Goal: Information Seeking & Learning: Learn about a topic

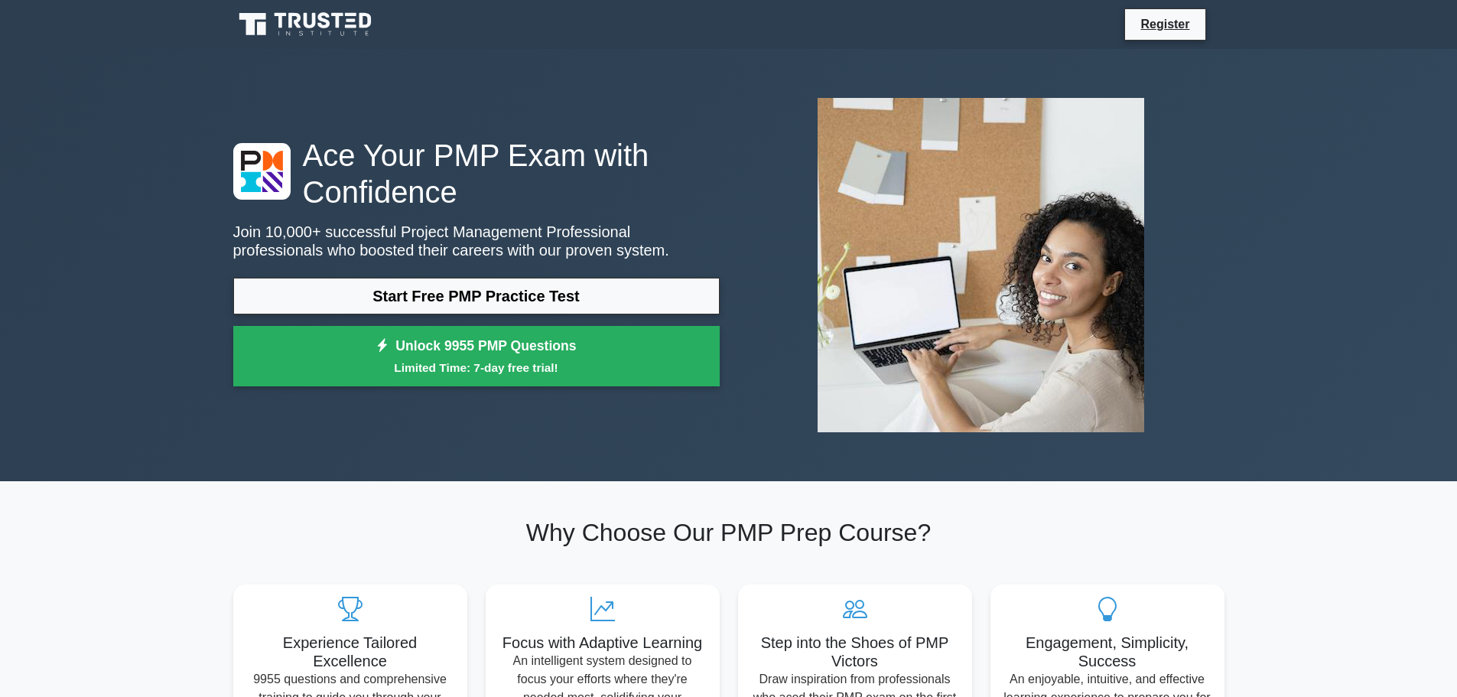
click at [450, 300] on link "Start Free PMP Practice Test" at bounding box center [476, 296] width 486 height 37
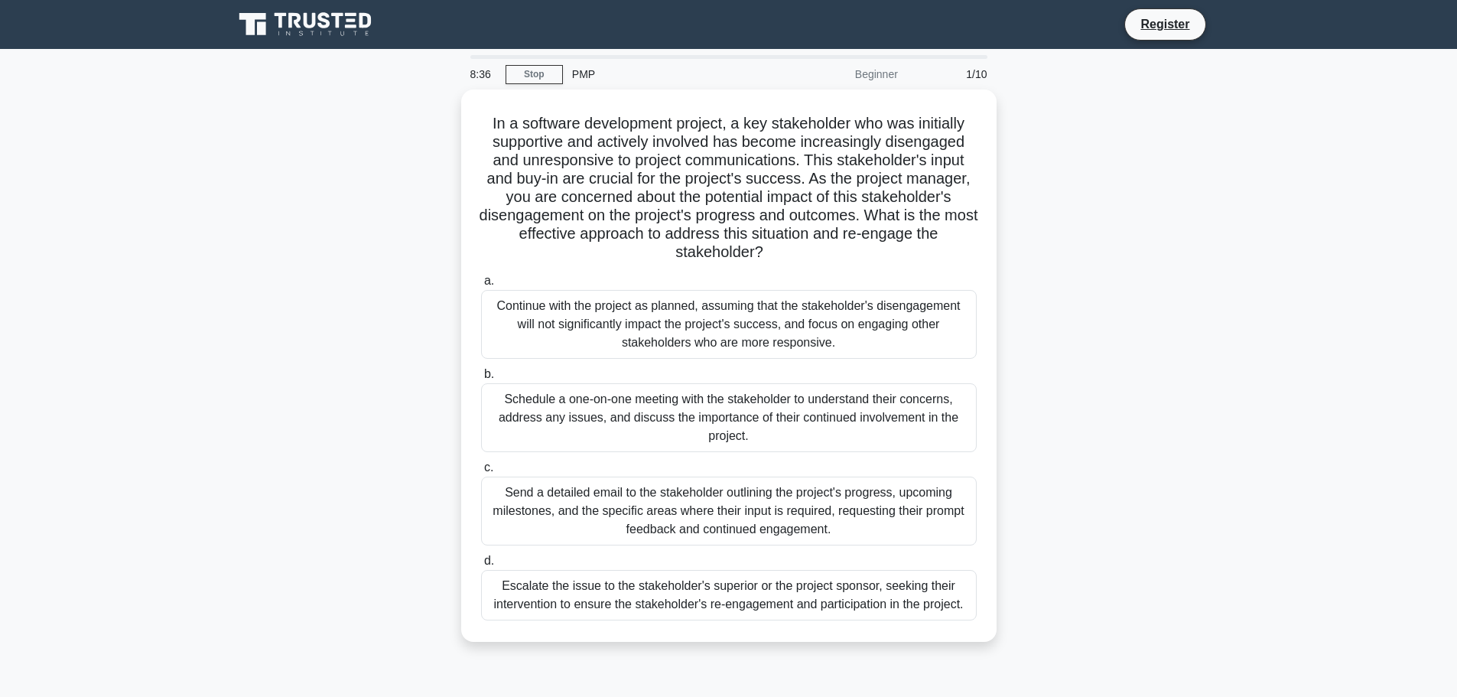
click at [924, 425] on div "Schedule a one-on-one meeting with the stakeholder to understand their concerns…" at bounding box center [729, 417] width 496 height 69
click at [481, 379] on input "b. Schedule a one-on-one meeting with the stakeholder to understand their conce…" at bounding box center [481, 374] width 0 height 10
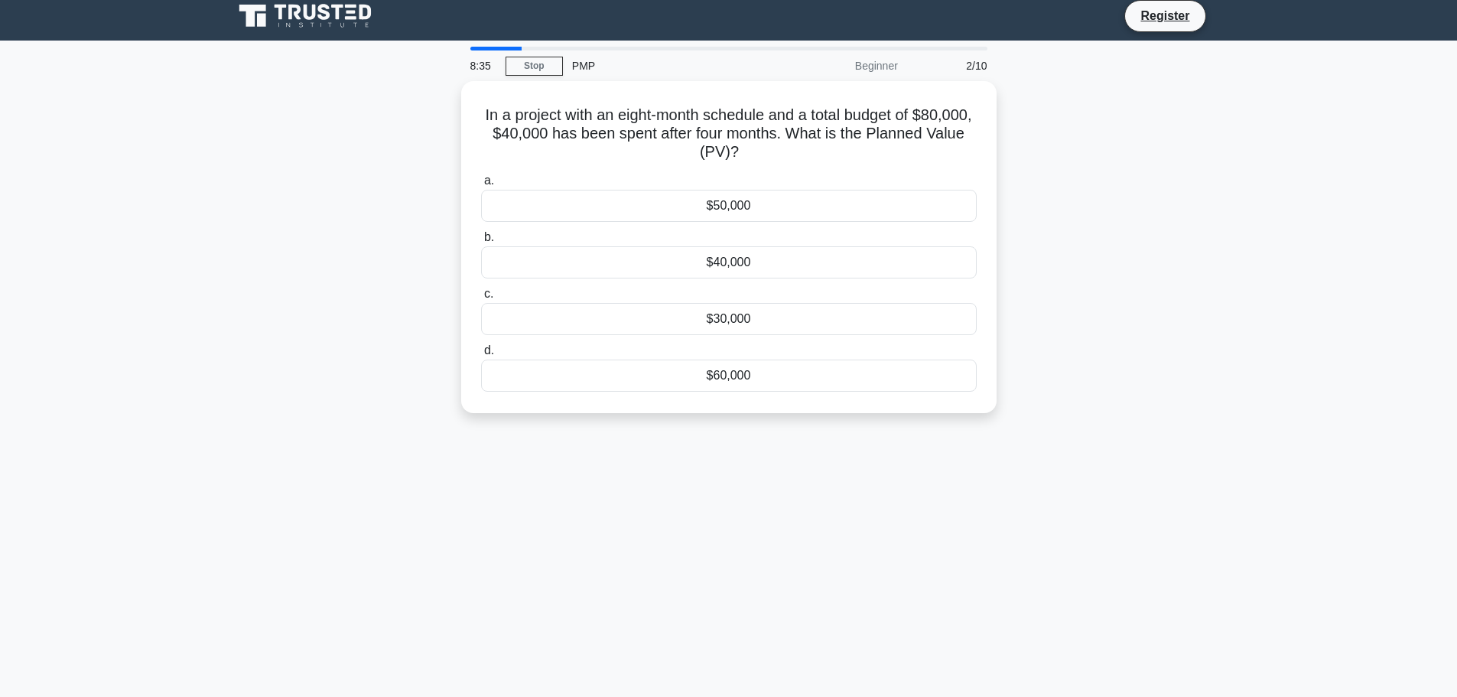
scroll to position [11, 0]
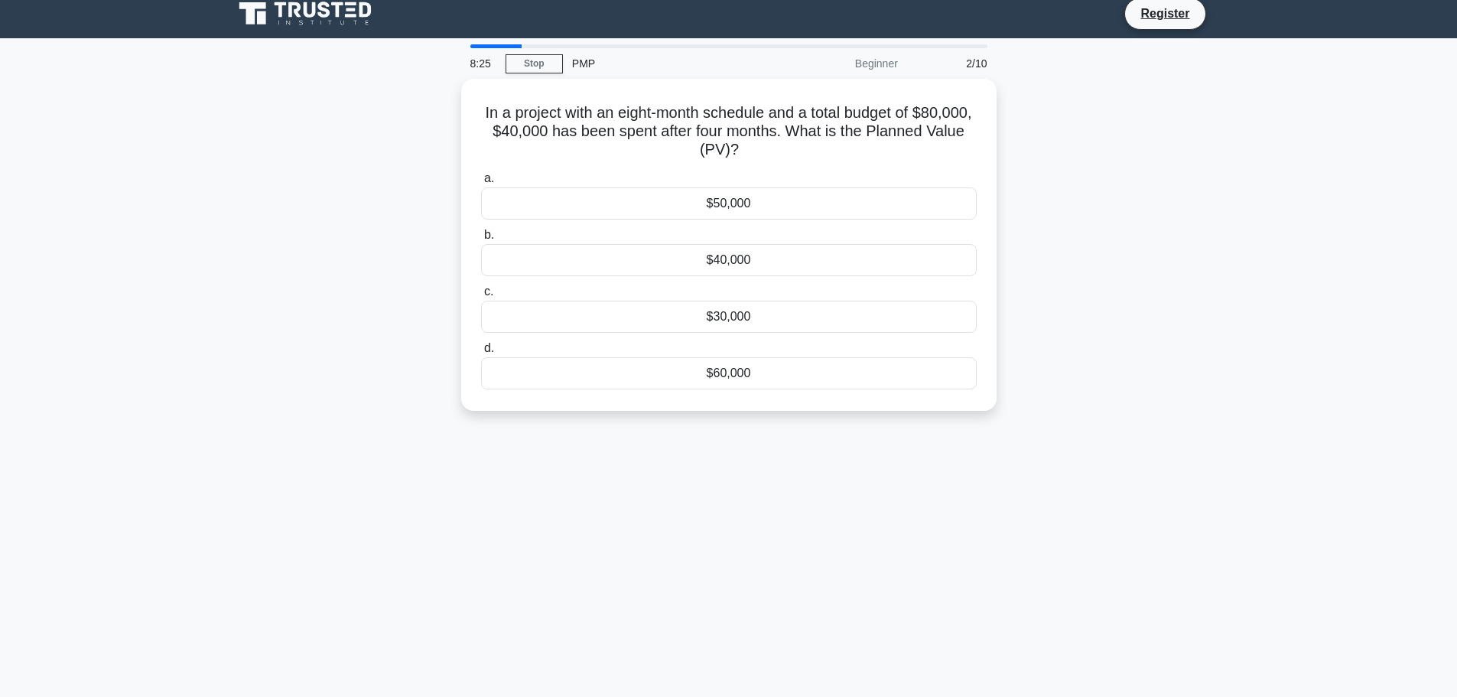
click at [732, 251] on div "$40,000" at bounding box center [729, 260] width 496 height 32
click at [481, 240] on input "b. $40,000" at bounding box center [481, 235] width 0 height 10
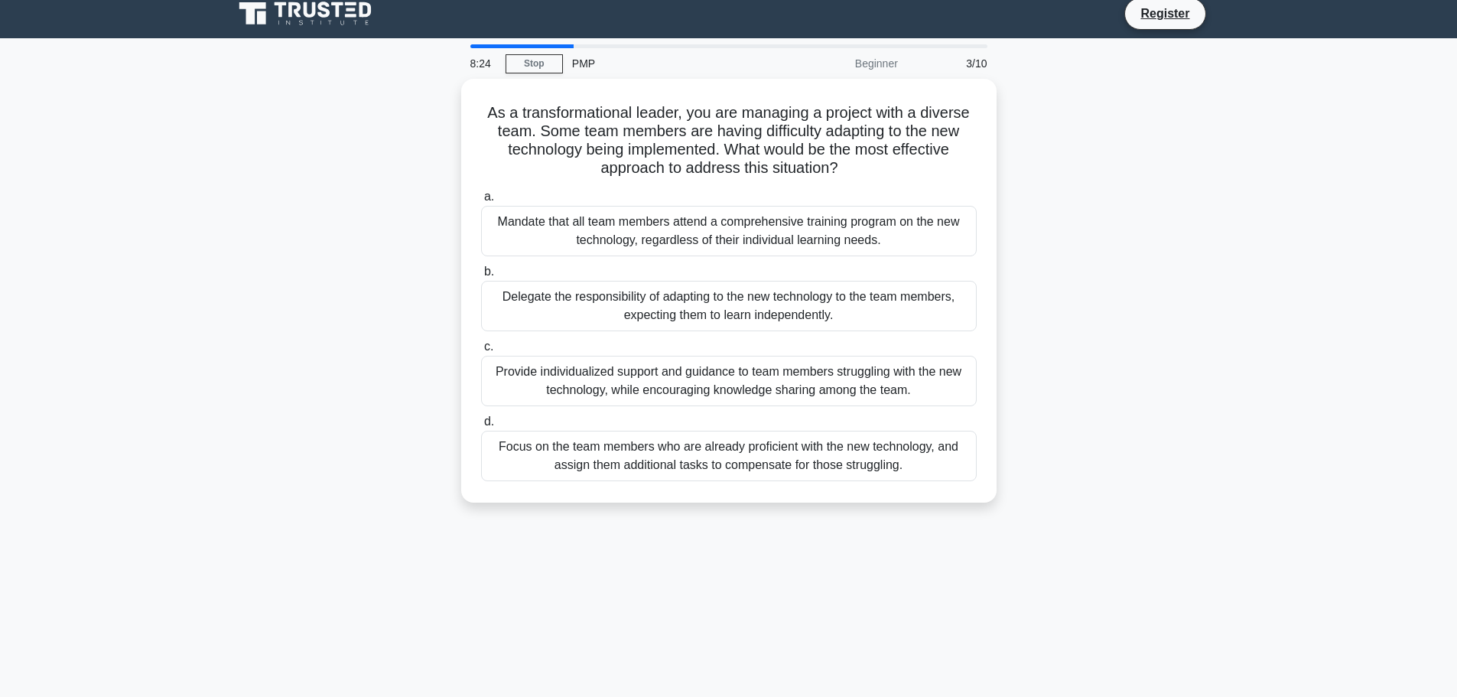
scroll to position [0, 0]
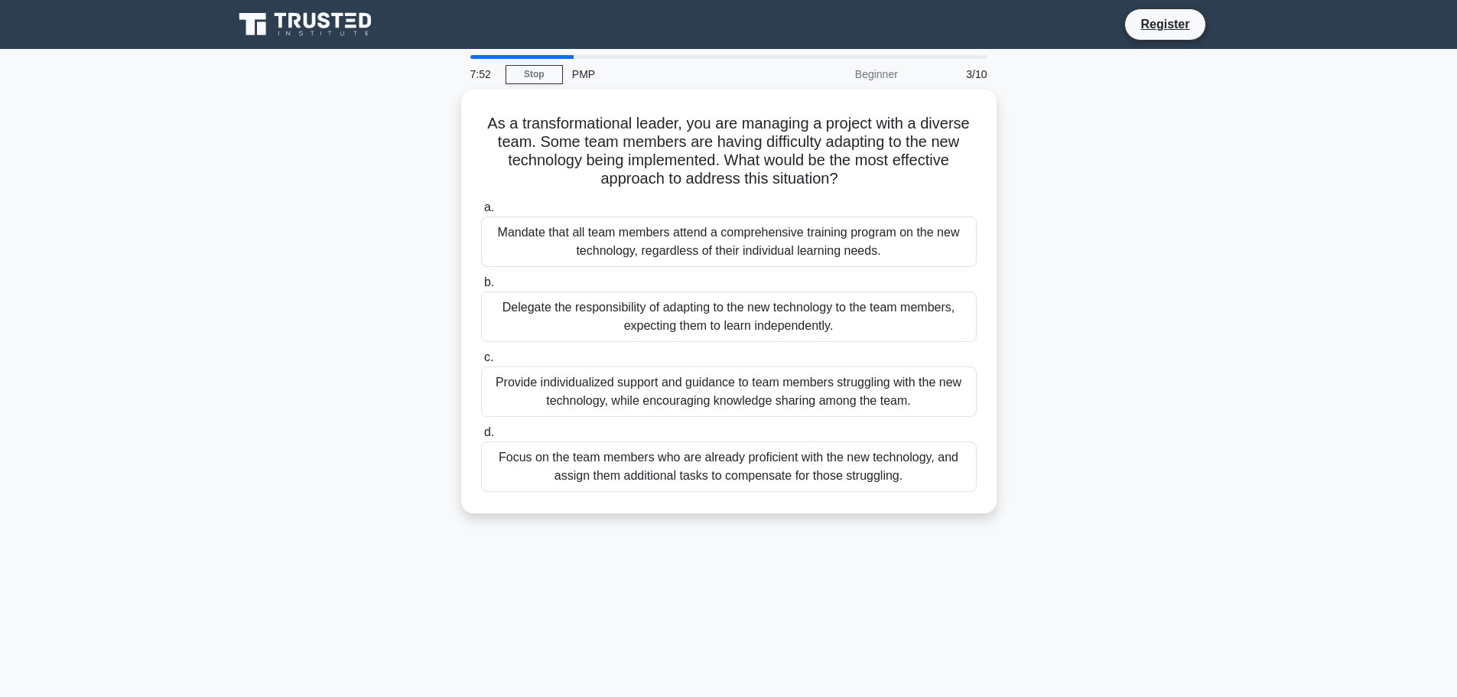
click at [925, 401] on div "Provide individualized support and guidance to team members struggling with the…" at bounding box center [729, 391] width 496 height 50
click at [481, 362] on input "c. Provide individualized support and guidance to team members struggling with …" at bounding box center [481, 358] width 0 height 10
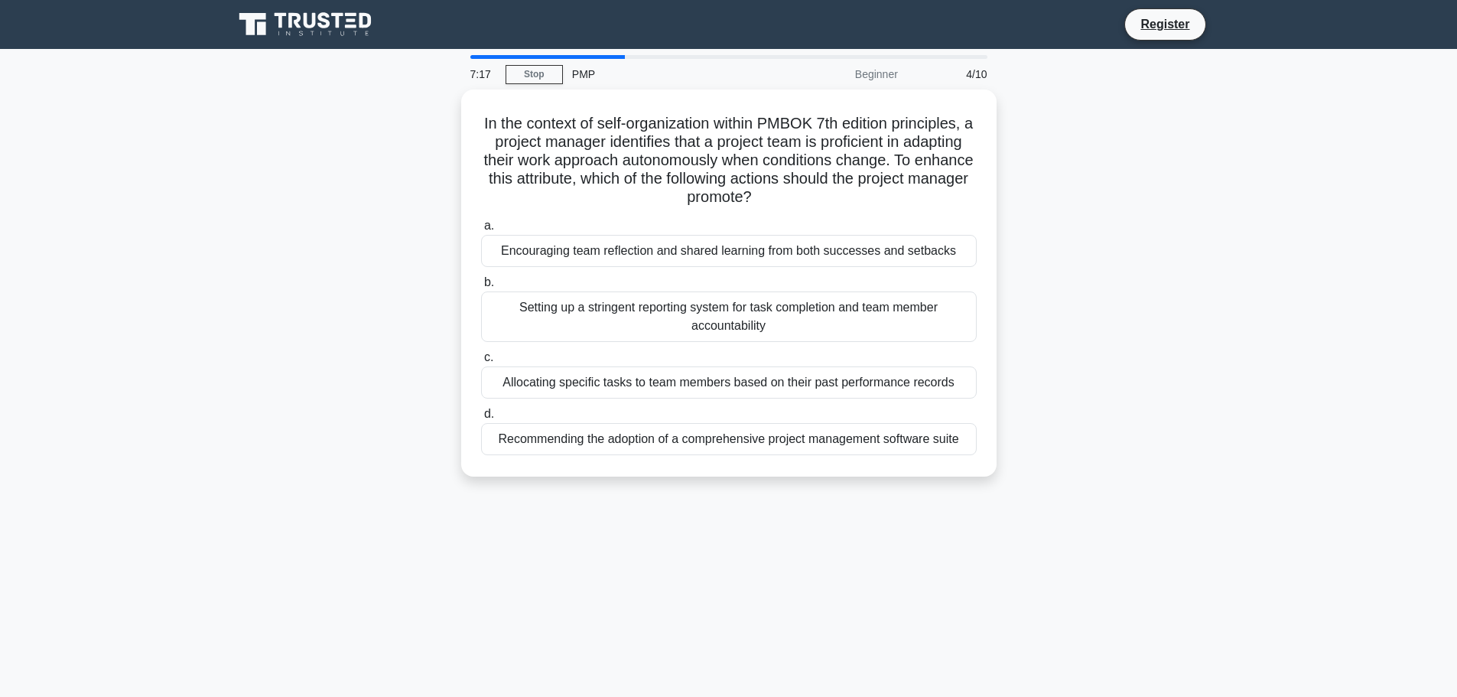
drag, startPoint x: 1232, startPoint y: 311, endPoint x: 1222, endPoint y: 300, distance: 15.2
click at [1232, 311] on div "In the context of self-organization within PMBOK 7th edition principles, a proj…" at bounding box center [728, 291] width 1009 height 405
click at [849, 255] on div "Encouraging team reflection and shared learning from both successes and setbacks" at bounding box center [729, 251] width 496 height 32
click at [481, 231] on input "a. Encouraging team reflection and shared learning from both successes and setb…" at bounding box center [481, 226] width 0 height 10
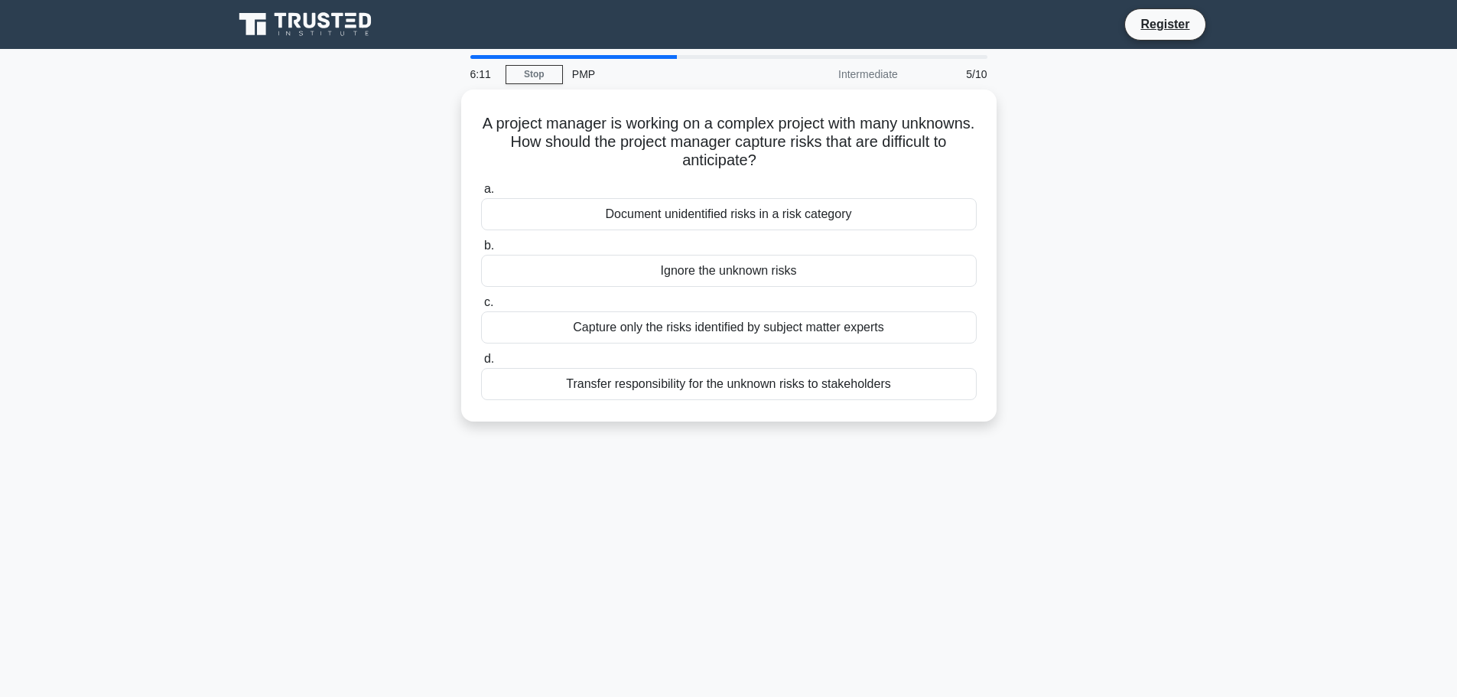
click at [864, 212] on div "Document unidentified risks in a risk category" at bounding box center [729, 214] width 496 height 32
click at [481, 194] on input "a. Document unidentified risks in a risk category" at bounding box center [481, 189] width 0 height 10
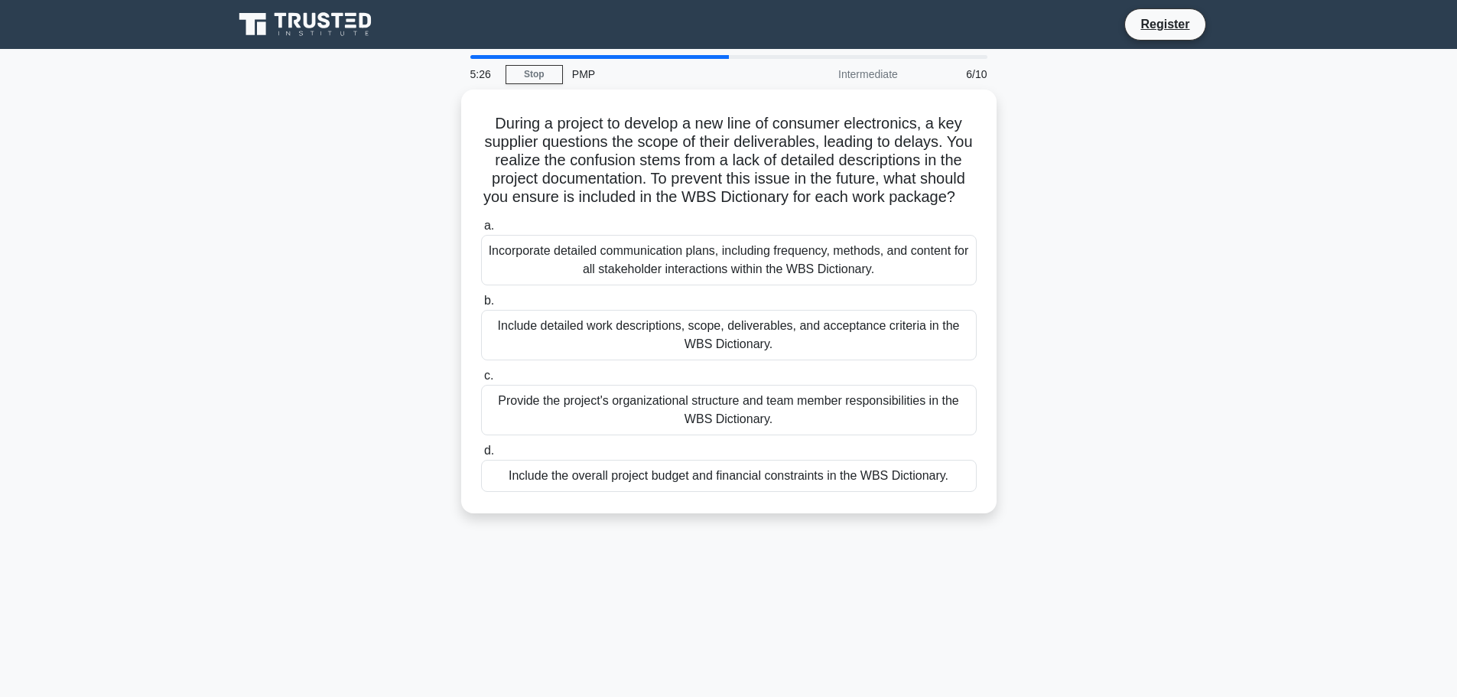
click at [804, 360] on div "Include detailed work descriptions, scope, deliverables, and acceptance criteri…" at bounding box center [729, 335] width 496 height 50
click at [481, 306] on input "b. Include detailed work descriptions, scope, deliverables, and acceptance crit…" at bounding box center [481, 301] width 0 height 10
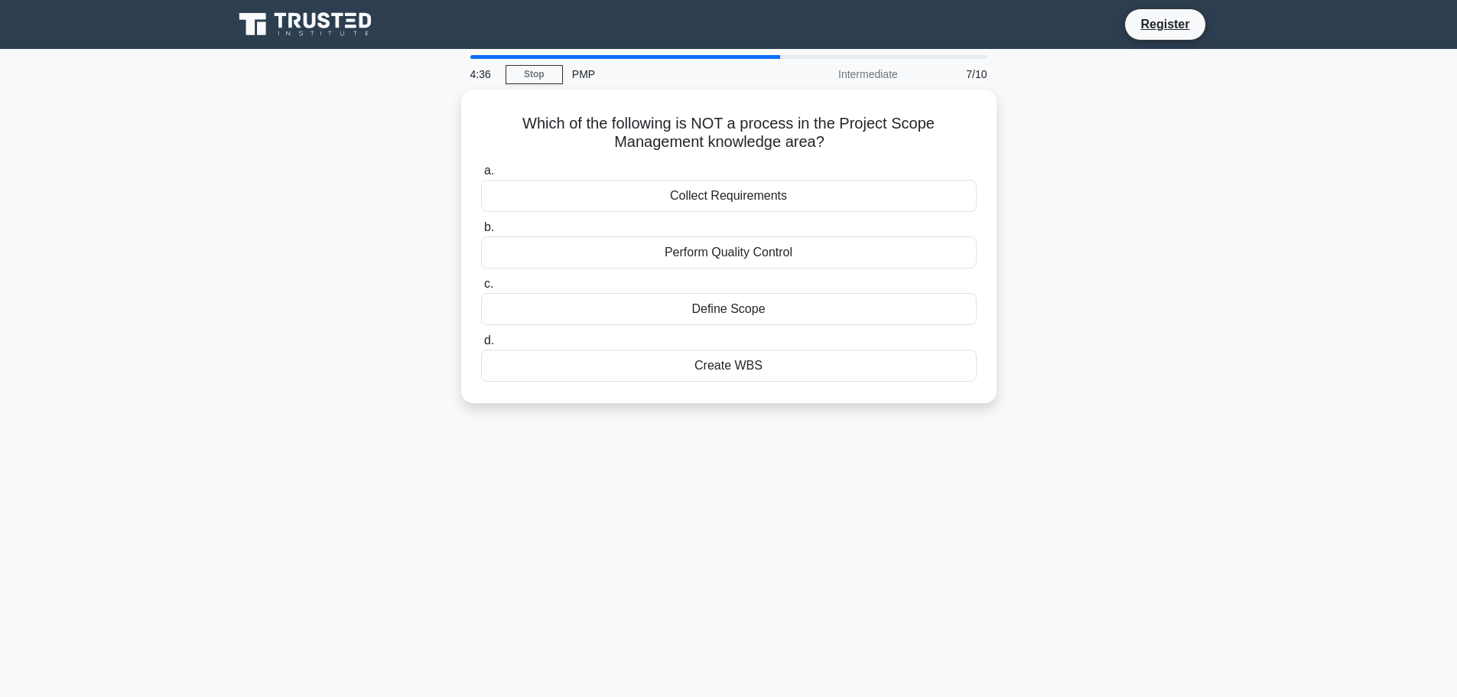
click at [775, 242] on div "Perform Quality Control" at bounding box center [729, 252] width 496 height 32
click at [481, 232] on input "b. Perform Quality Control" at bounding box center [481, 228] width 0 height 10
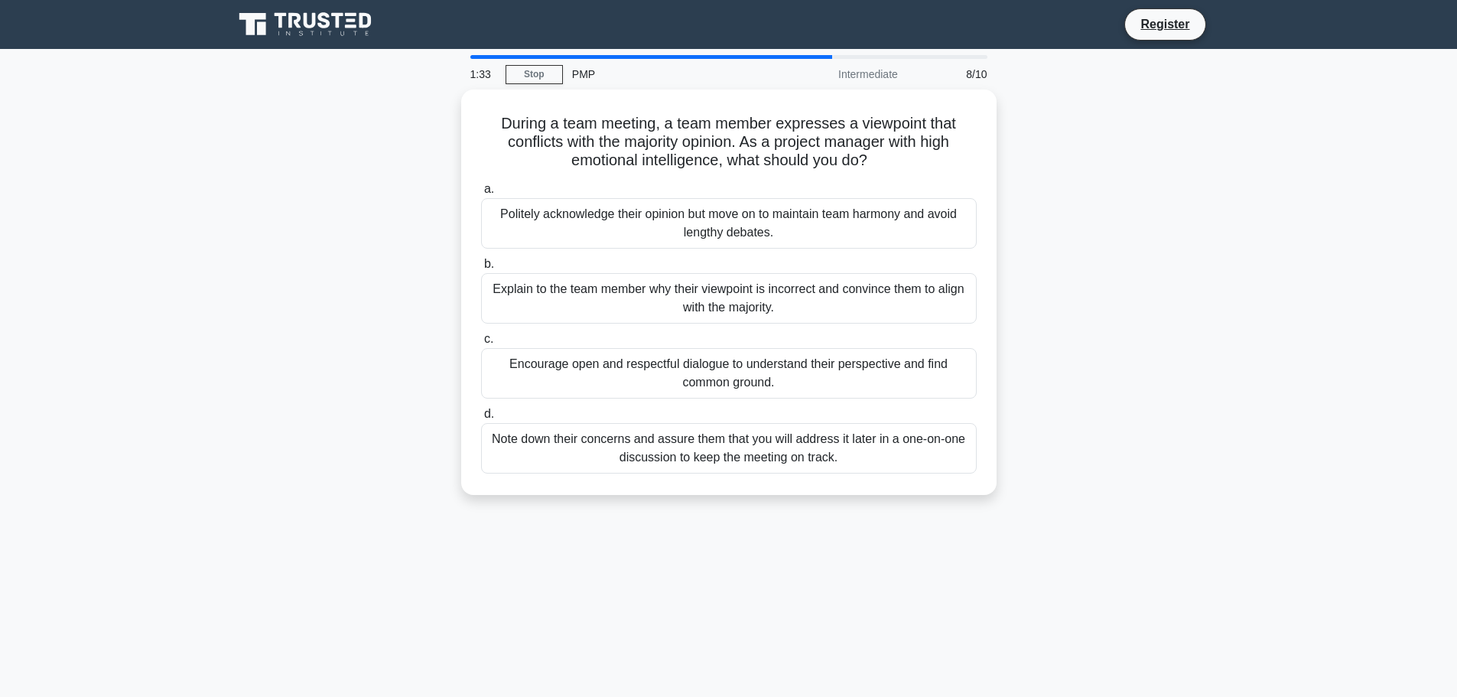
click at [197, 237] on main "1:33 Stop PMP Intermediate 8/10 During a team meeting, a team member expresses …" at bounding box center [728, 437] width 1457 height 777
click at [242, 265] on div "During a team meeting, a team member expresses a viewpoint that conflicts with …" at bounding box center [728, 301] width 1009 height 424
click at [900, 220] on div "Politely acknowledge their opinion but move on to maintain team harmony and avo…" at bounding box center [729, 223] width 496 height 50
click at [481, 194] on input "a. Politely acknowledge their opinion but move on to maintain team harmony and …" at bounding box center [481, 189] width 0 height 10
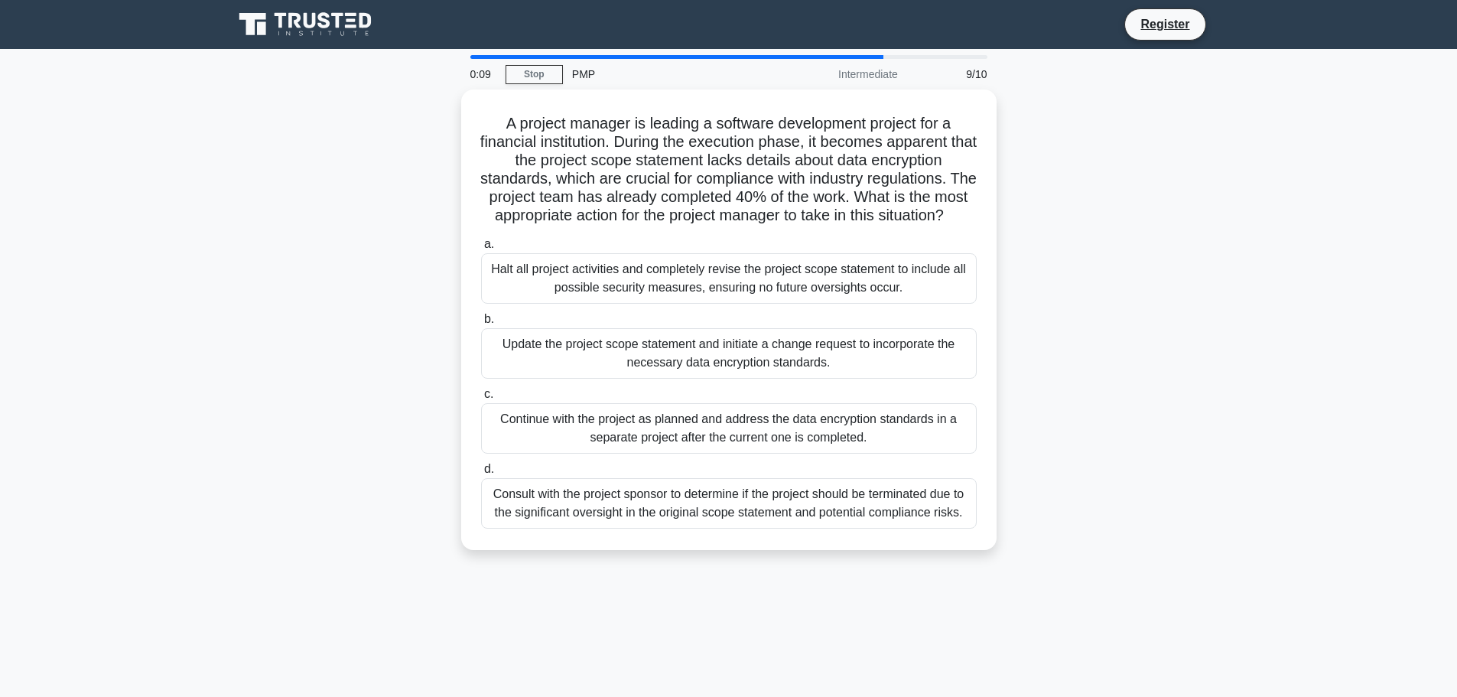
click at [738, 376] on div "Update the project scope statement and initiate a change request to incorporate…" at bounding box center [729, 353] width 496 height 50
click at [481, 324] on input "b. Update the project scope statement and initiate a change request to incorpor…" at bounding box center [481, 319] width 0 height 10
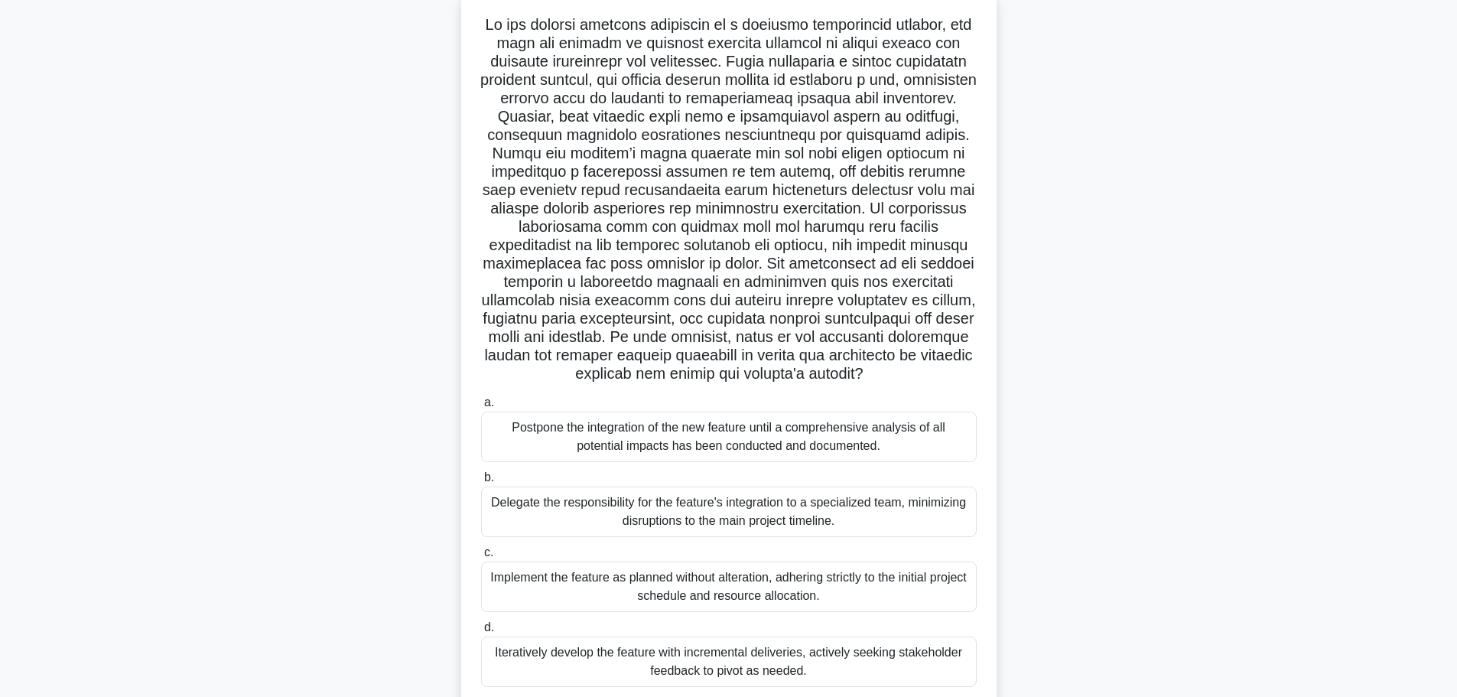
scroll to position [132, 0]
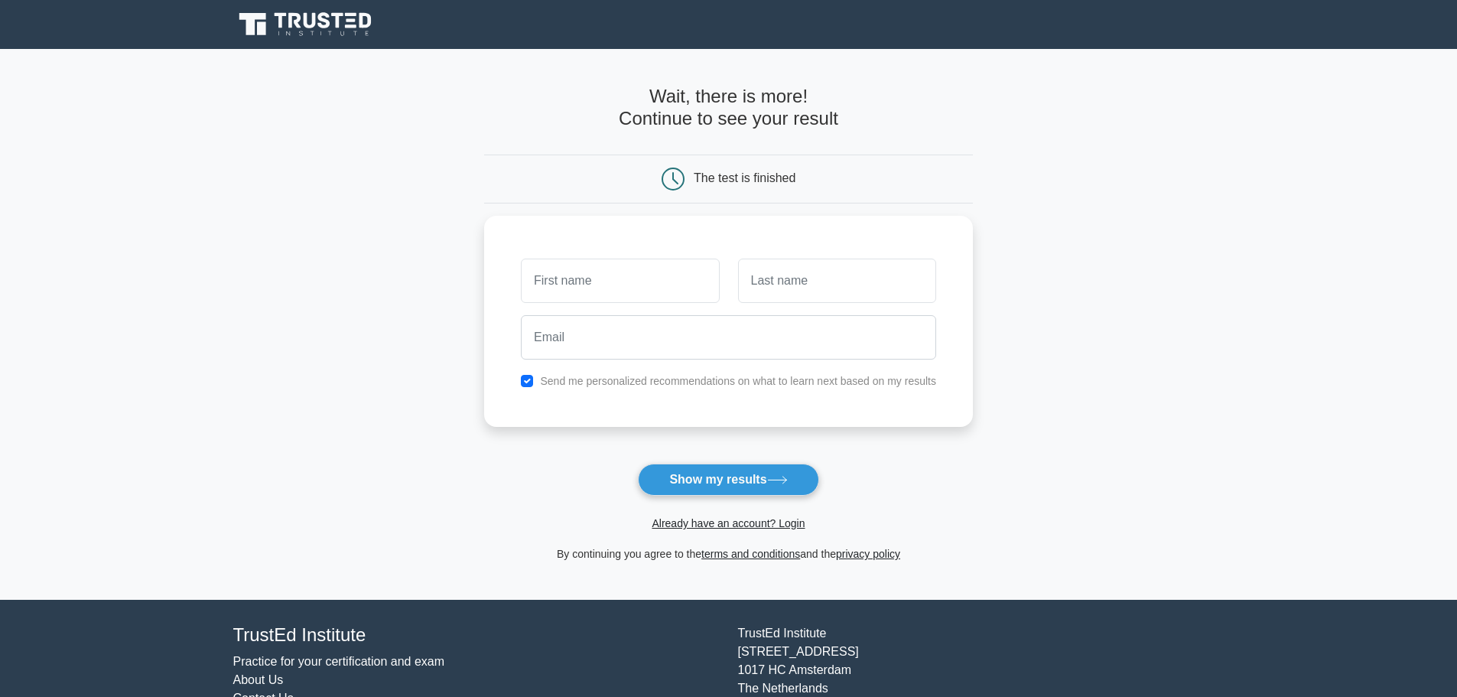
click at [553, 382] on label "Send me personalized recommendations on what to learn next based on my results" at bounding box center [738, 381] width 396 height 12
click at [587, 289] on input "text" at bounding box center [620, 280] width 198 height 44
type input "salvo"
type input "cia"
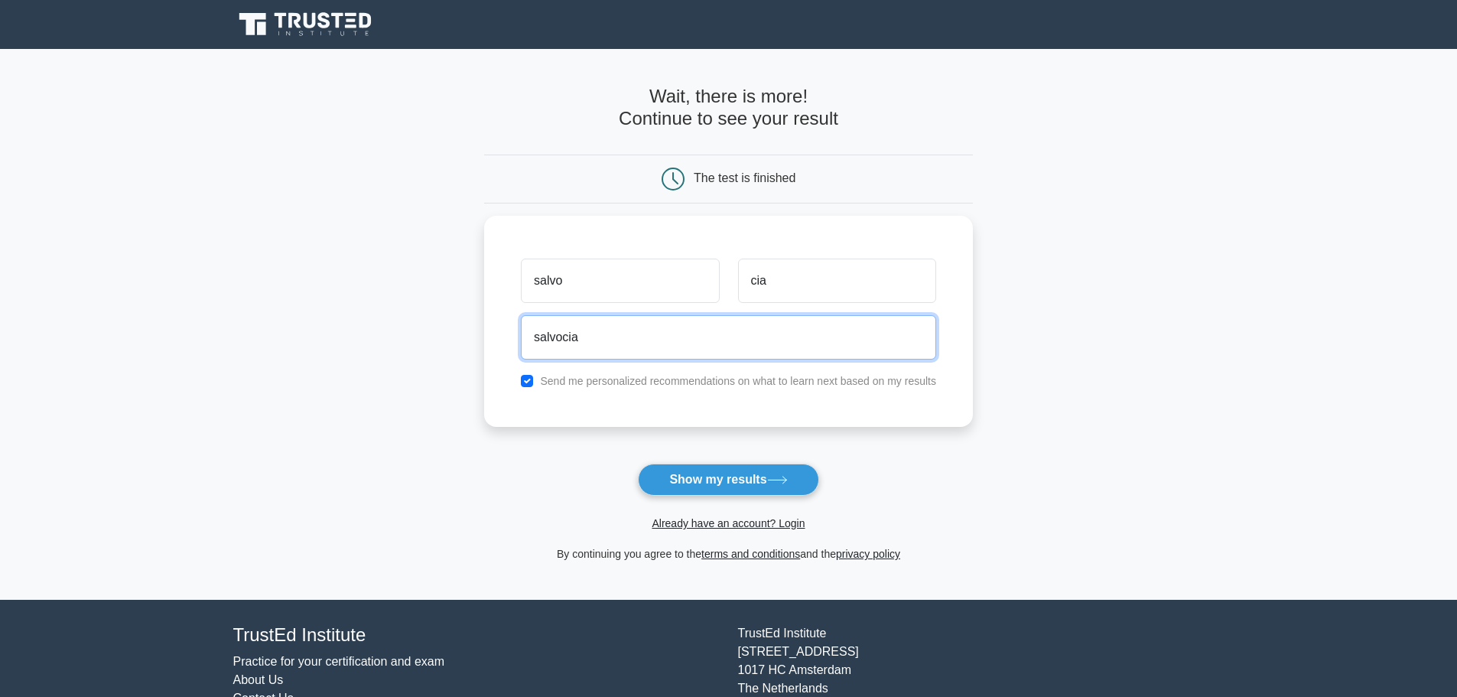
type input "salvocia90@gmail.com"
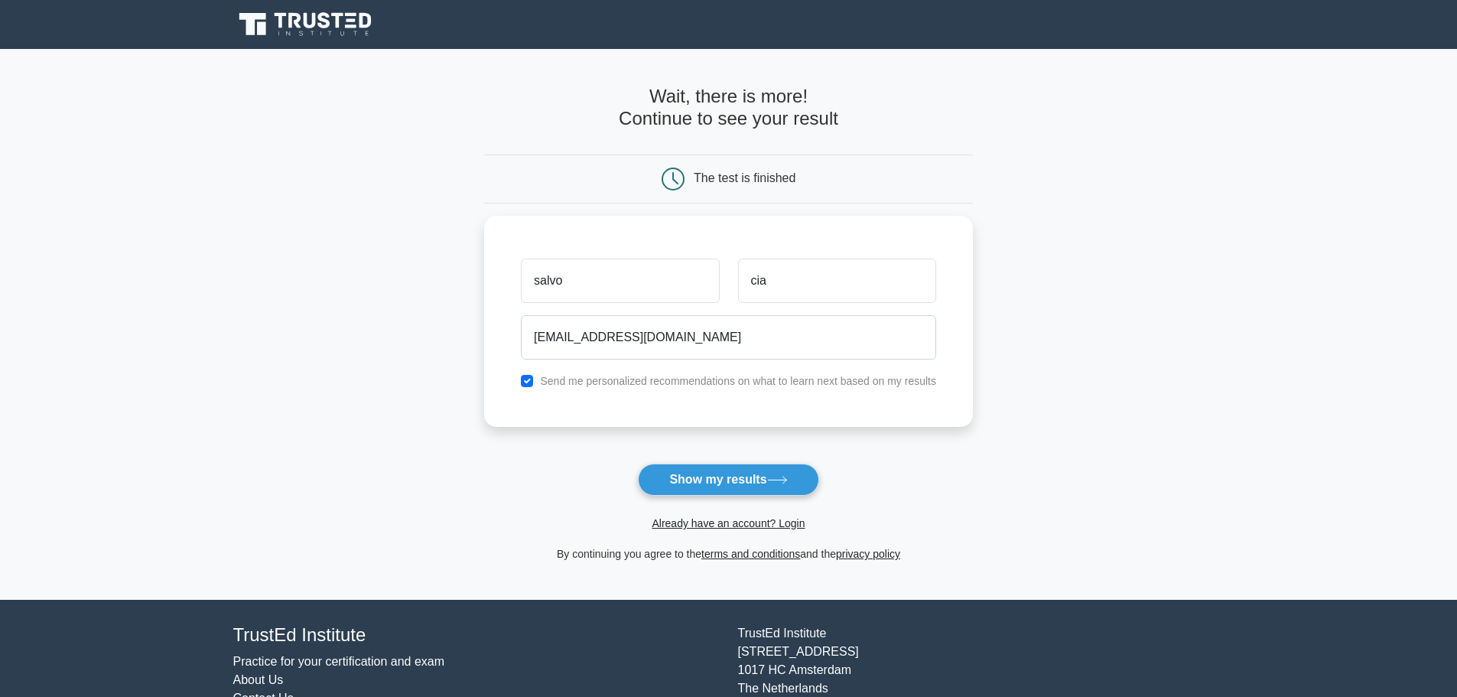
click at [663, 473] on button "Show my results" at bounding box center [728, 479] width 180 height 32
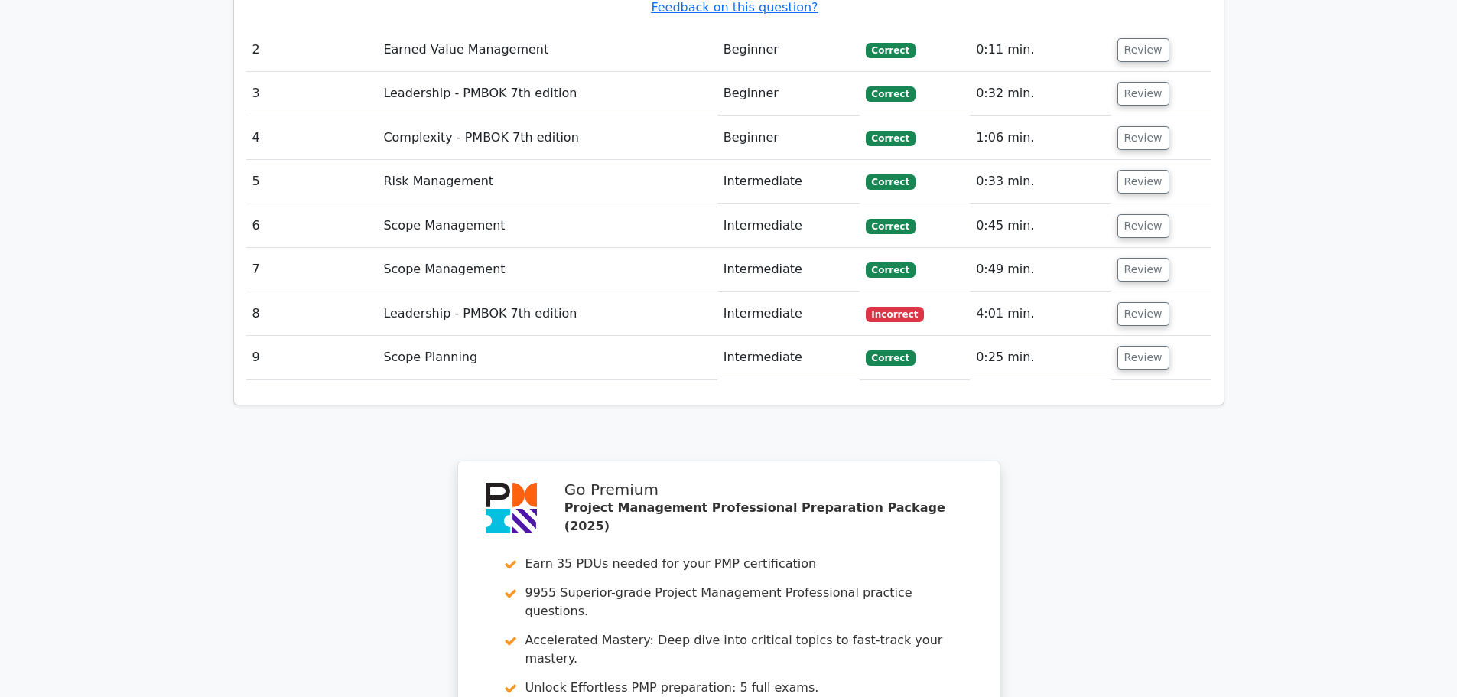
scroll to position [2373, 0]
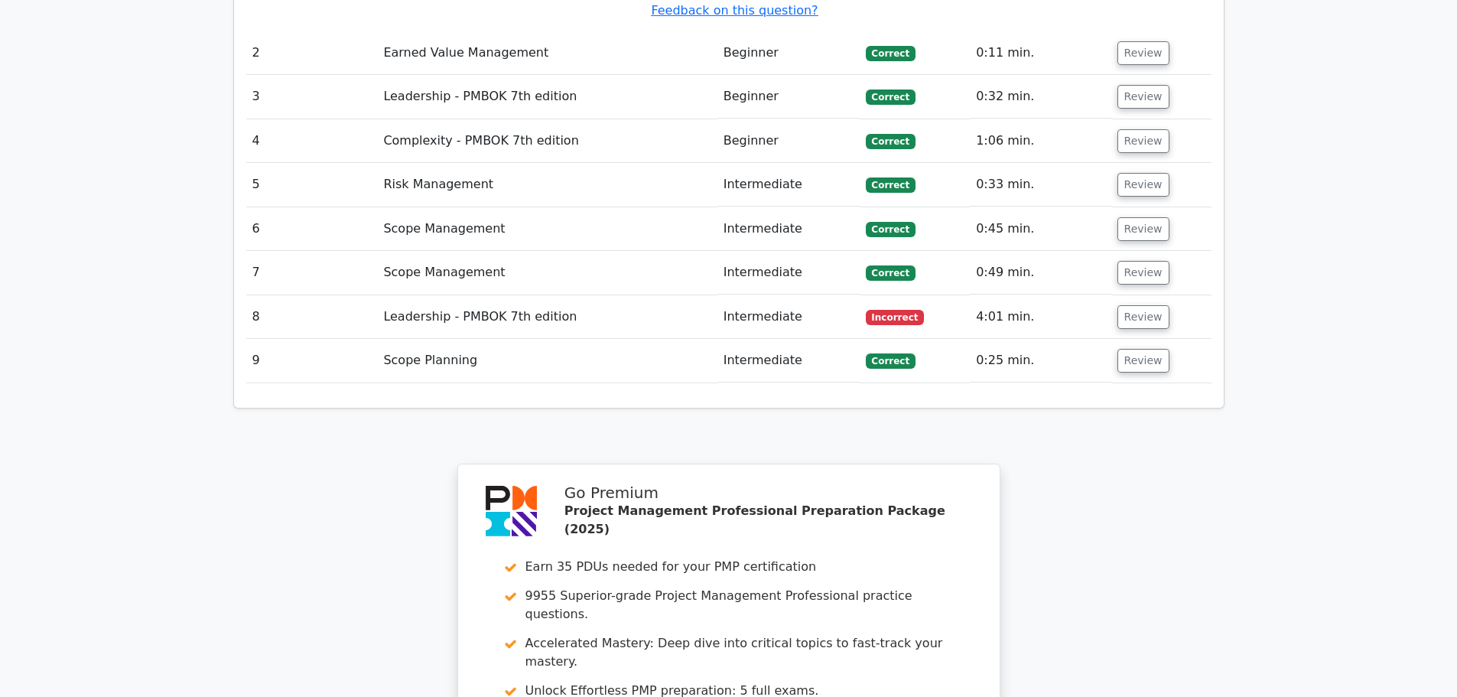
click at [624, 295] on td "Leadership - PMBOK 7th edition" at bounding box center [547, 317] width 340 height 44
click at [1133, 305] on button "Review" at bounding box center [1143, 317] width 52 height 24
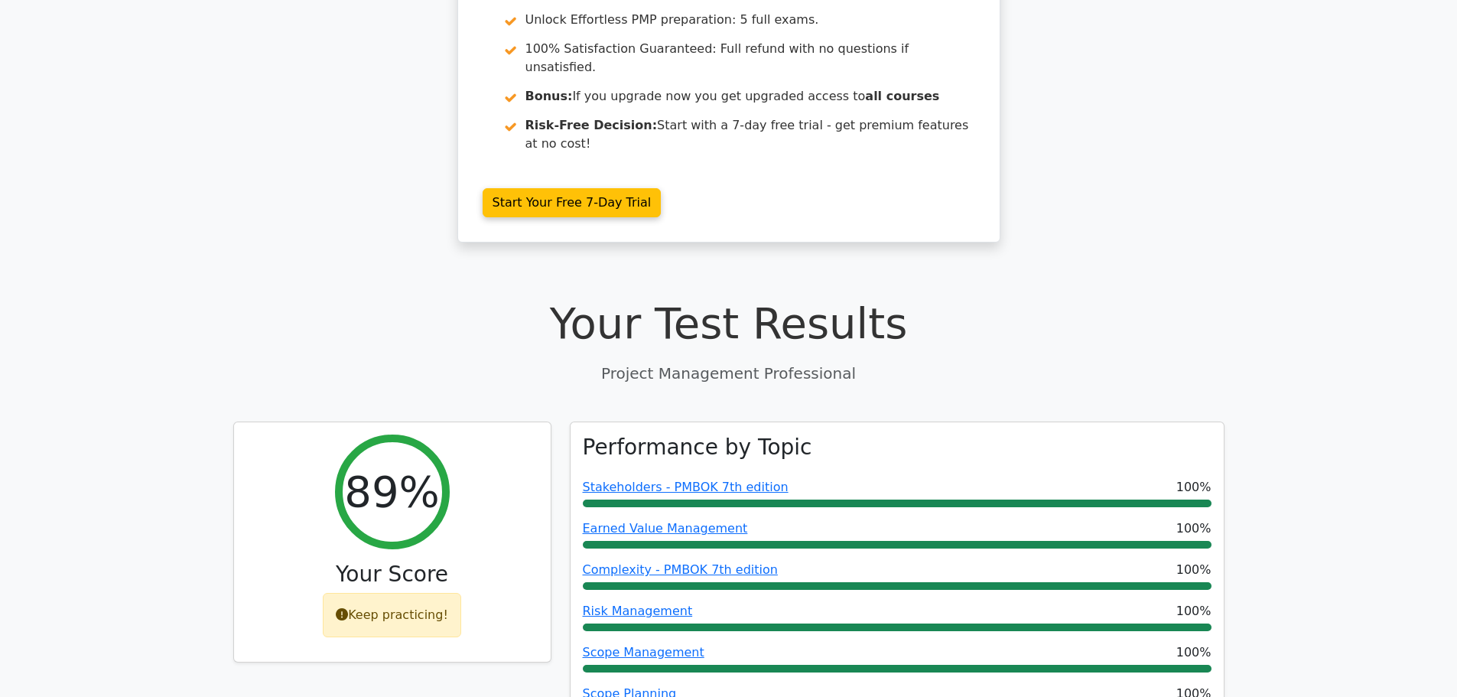
scroll to position [278, 0]
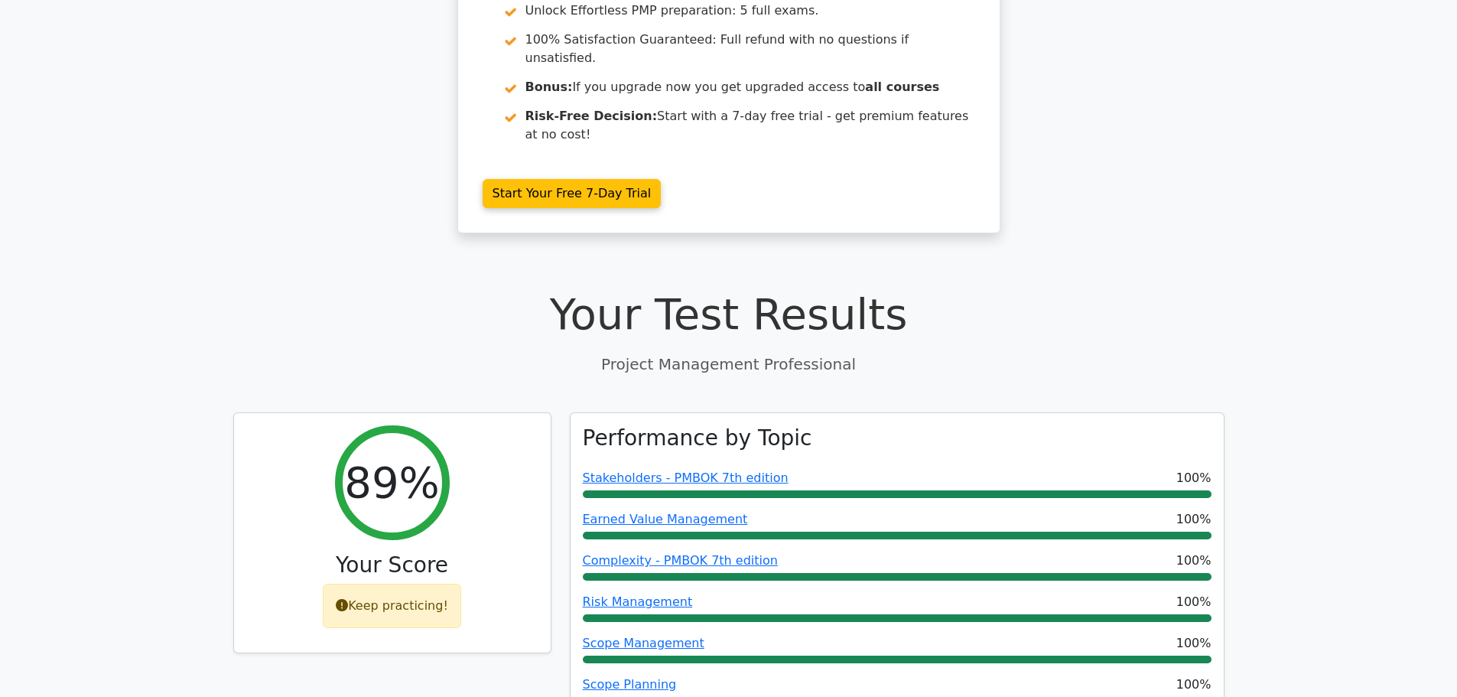
click at [343, 599] on icon at bounding box center [342, 605] width 12 height 12
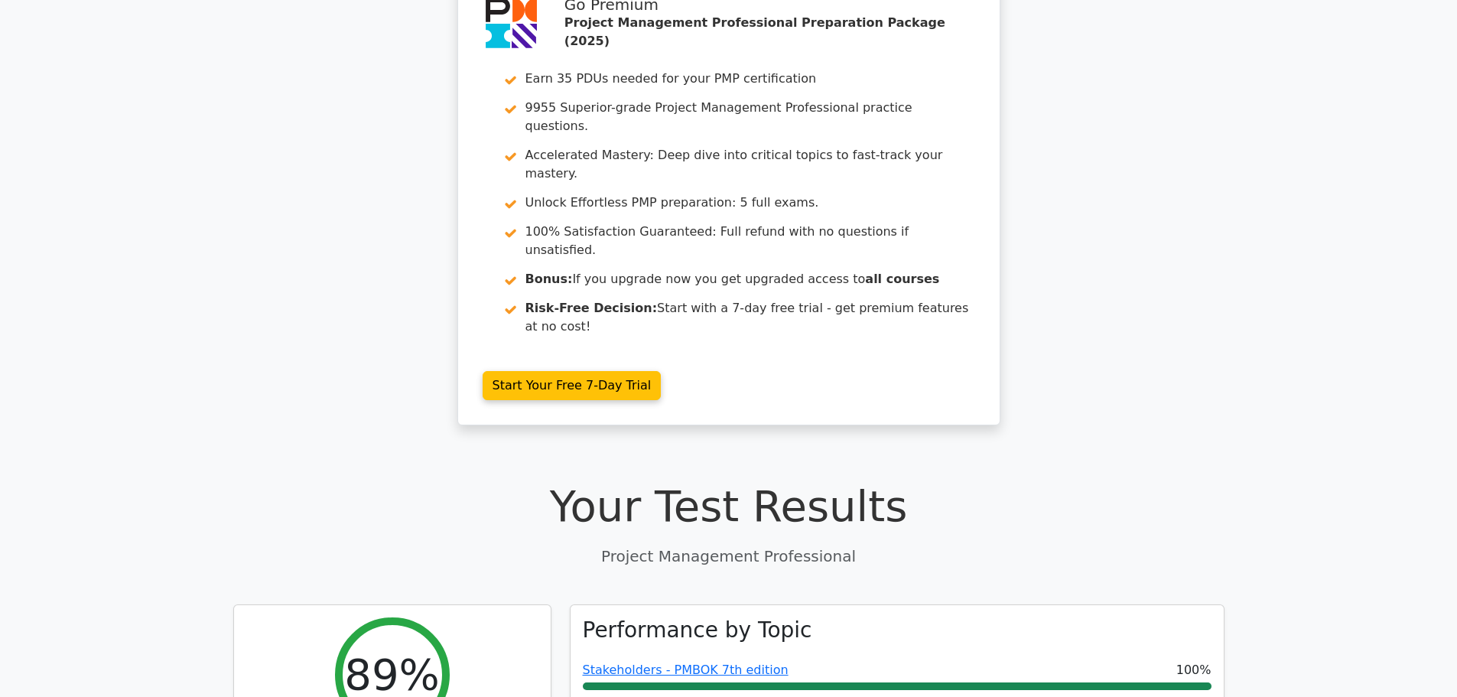
scroll to position [0, 0]
